Goal: Information Seeking & Learning: Learn about a topic

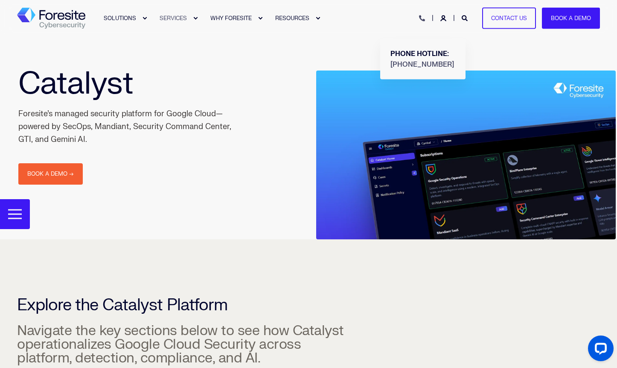
click at [424, 18] on icon "Open Contact" at bounding box center [422, 18] width 6 height 6
click at [357, 9] on div "SOLUTIONS SERVICES WHY FORESITE RESOURCES PHONE HOTLINE: +1 (800) 940-4699 Cont…" at bounding box center [308, 18] width 583 height 19
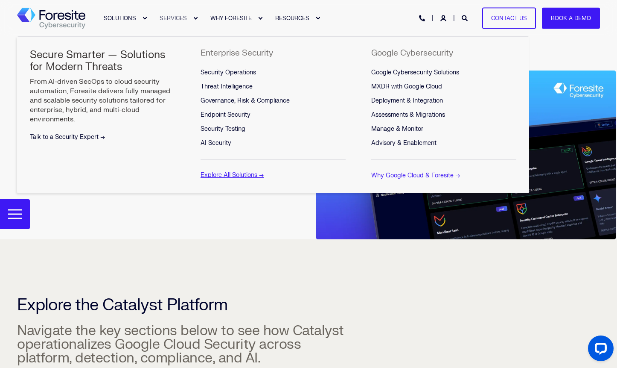
click at [98, 137] on link "Talk to a Security Expert →" at bounding box center [67, 136] width 75 height 7
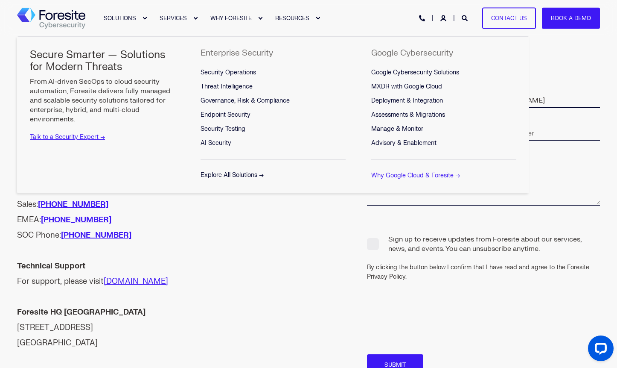
click at [245, 172] on link "Explore All Solutions →" at bounding box center [232, 174] width 63 height 7
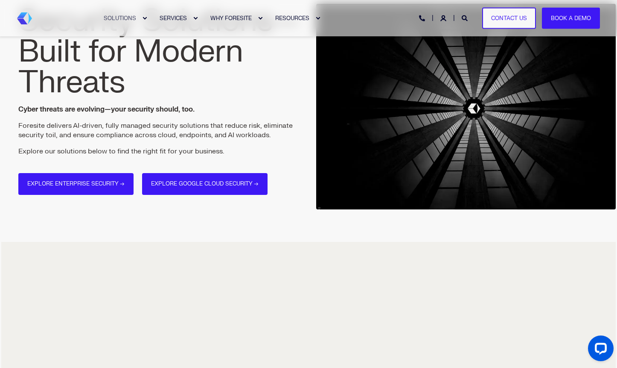
click at [101, 194] on link "Explore Enterprise Security →" at bounding box center [75, 184] width 115 height 22
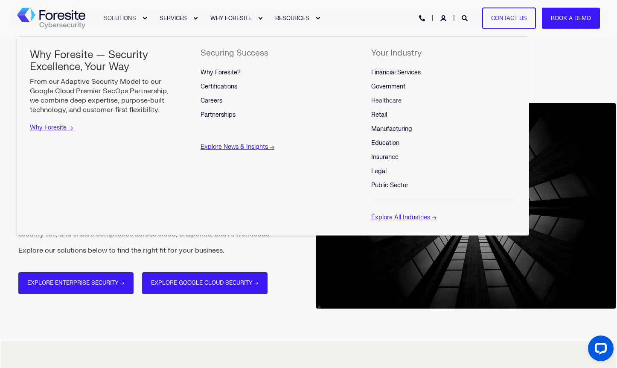
click at [381, 102] on span "Healthcare" at bounding box center [386, 100] width 30 height 7
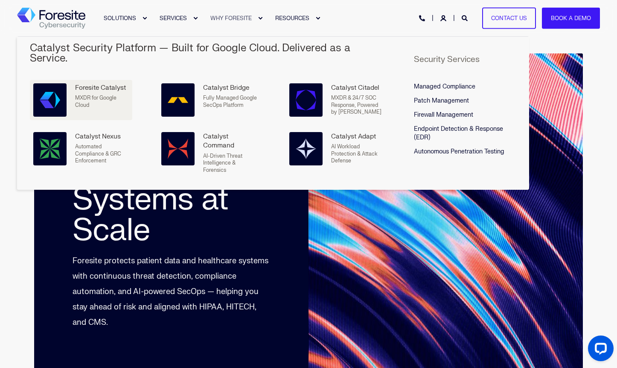
click at [93, 94] on span "MXDR for Google Cloud" at bounding box center [95, 101] width 41 height 14
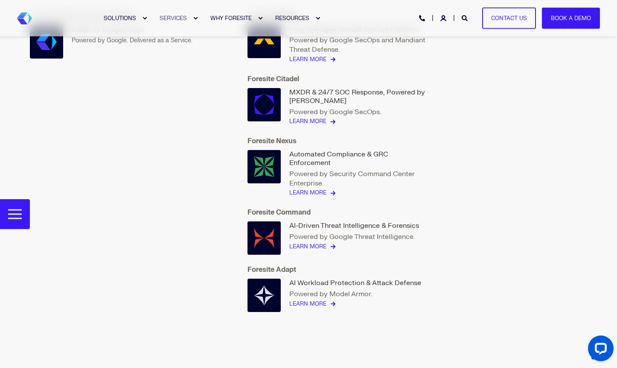
scroll to position [2115, 0]
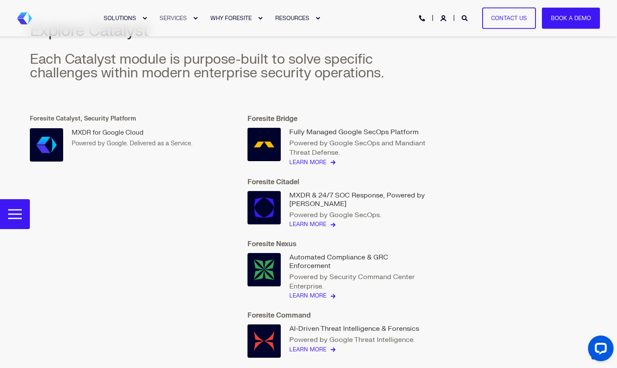
click at [43, 143] on img at bounding box center [46, 144] width 20 height 20
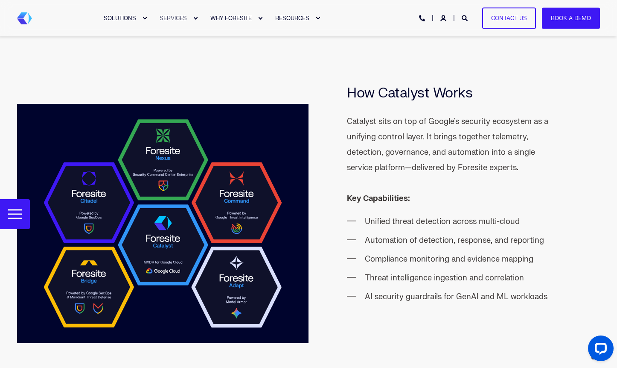
scroll to position [1065, 0]
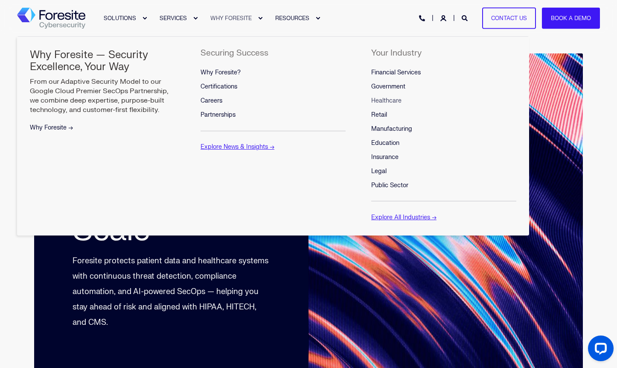
click at [57, 129] on link "Why Foresite →" at bounding box center [51, 127] width 43 height 7
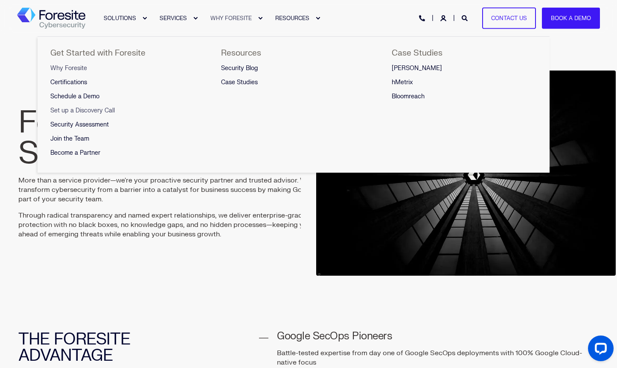
click at [77, 110] on span "Set up a Discovery Call" at bounding box center [82, 110] width 64 height 7
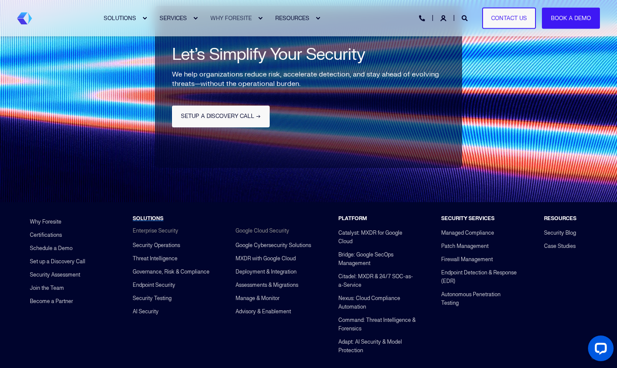
scroll to position [1953, 0]
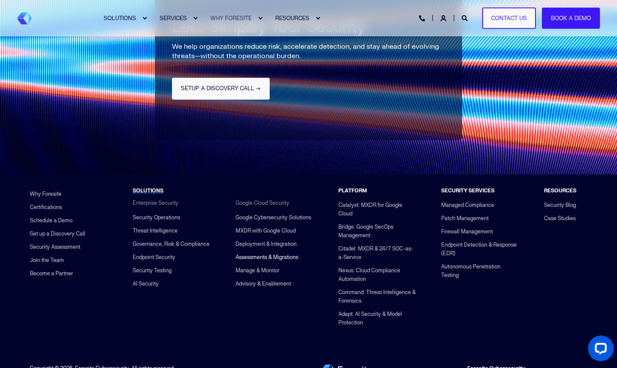
click at [268, 250] on link "Assessments & Migrations" at bounding box center [267, 256] width 63 height 13
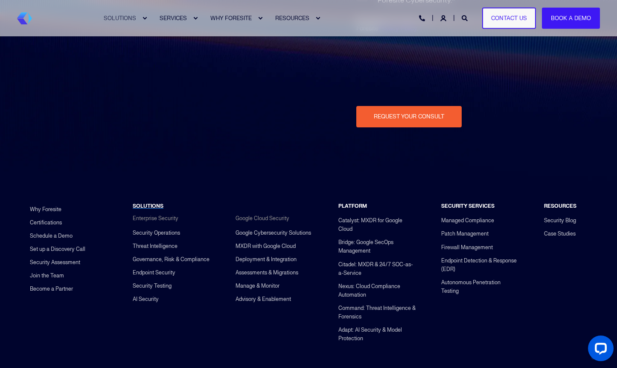
scroll to position [1747, 0]
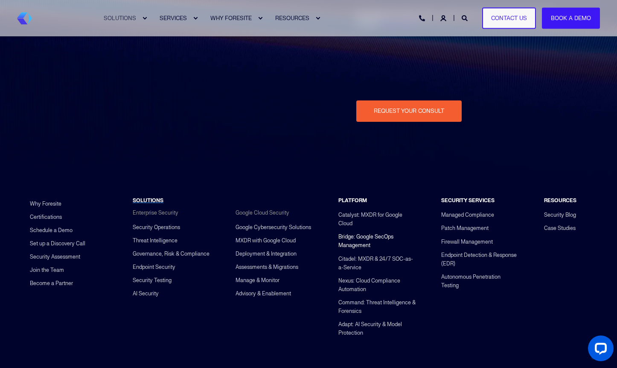
click at [365, 236] on link "Bridge: Google SecOps Management" at bounding box center [376, 241] width 77 height 22
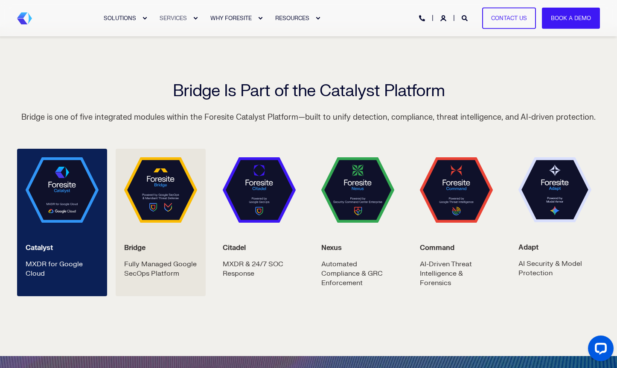
scroll to position [1384, 0]
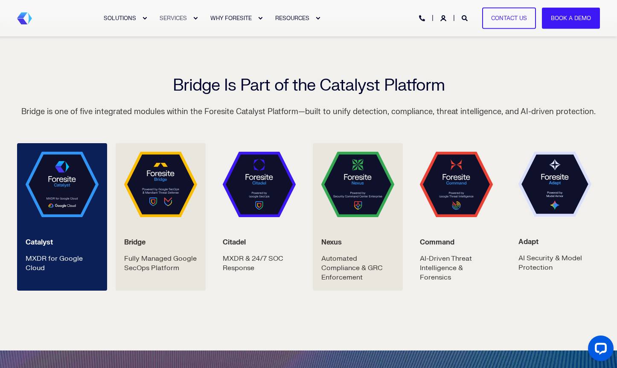
click at [371, 178] on img at bounding box center [357, 184] width 73 height 65
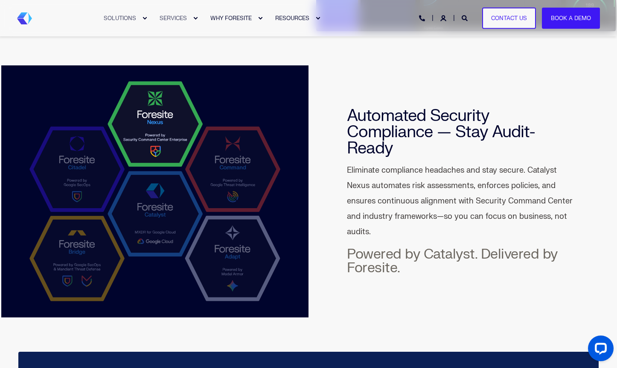
scroll to position [120, 0]
